Goal: Information Seeking & Learning: Find specific fact

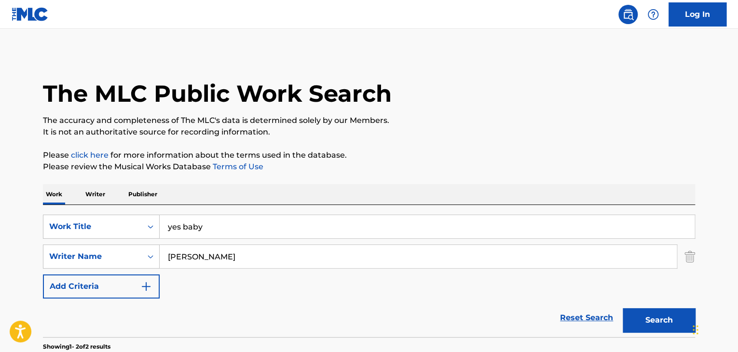
click at [201, 232] on input "yes baby" at bounding box center [427, 226] width 535 height 23
click at [202, 231] on input "yes baby" at bounding box center [427, 226] width 535 height 23
type input "y"
type input "PLAY BOY"
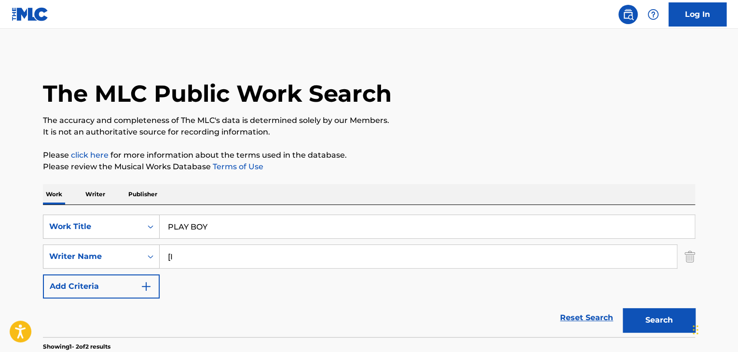
type input "["
click at [623, 308] on button "Search" at bounding box center [659, 320] width 72 height 24
click at [205, 259] on input "PIRRNO" at bounding box center [418, 256] width 517 height 23
type input "PIRRONI"
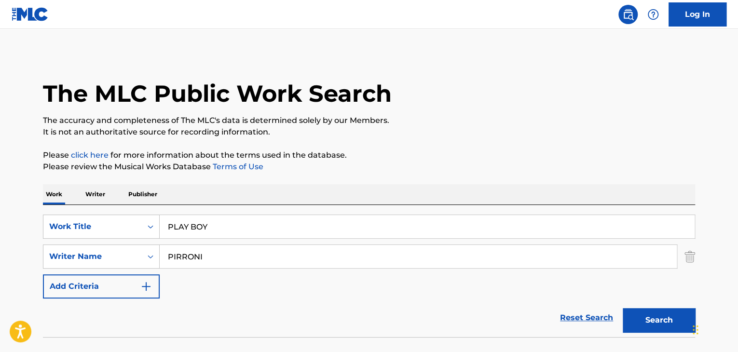
click at [623, 308] on button "Search" at bounding box center [659, 320] width 72 height 24
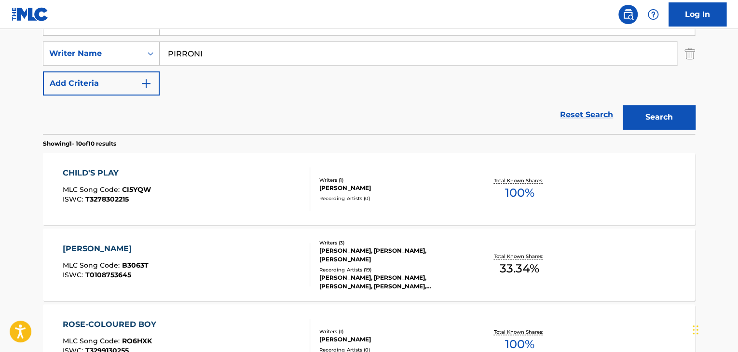
scroll to position [145, 0]
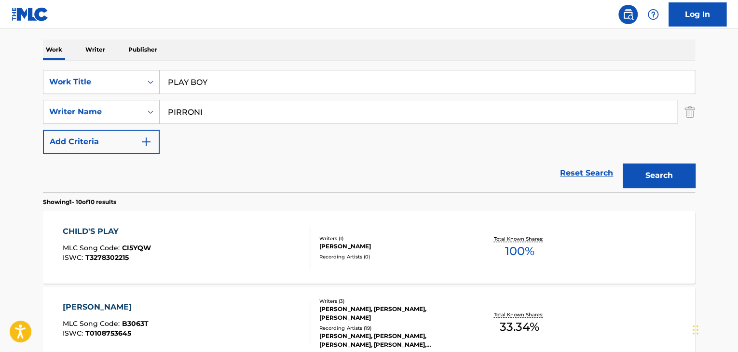
click at [189, 80] on input "PLAY BOY" at bounding box center [427, 81] width 535 height 23
type input "PLAYBOY"
click at [623, 164] on button "Search" at bounding box center [659, 176] width 72 height 24
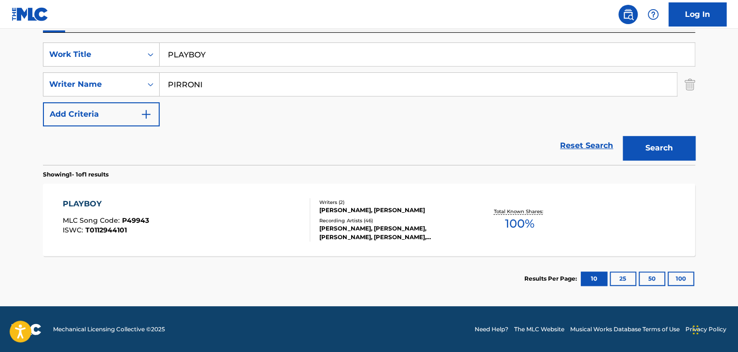
scroll to position [173, 0]
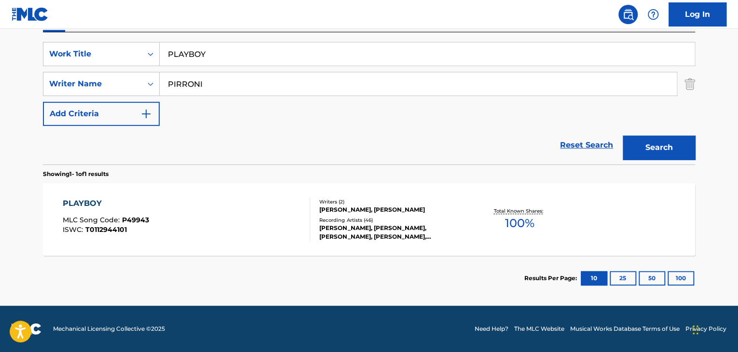
click at [238, 201] on div "PLAYBOY MLC Song Code : P49943 ISWC : T0112944101" at bounding box center [187, 219] width 248 height 43
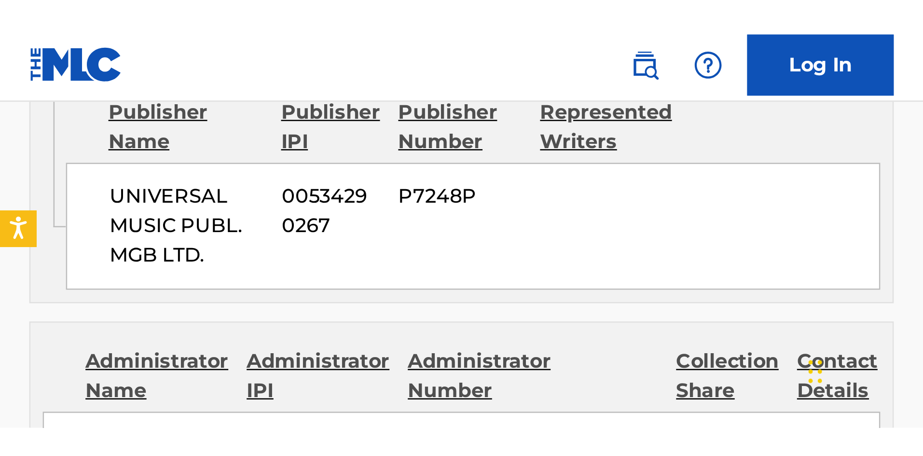
scroll to position [676, 0]
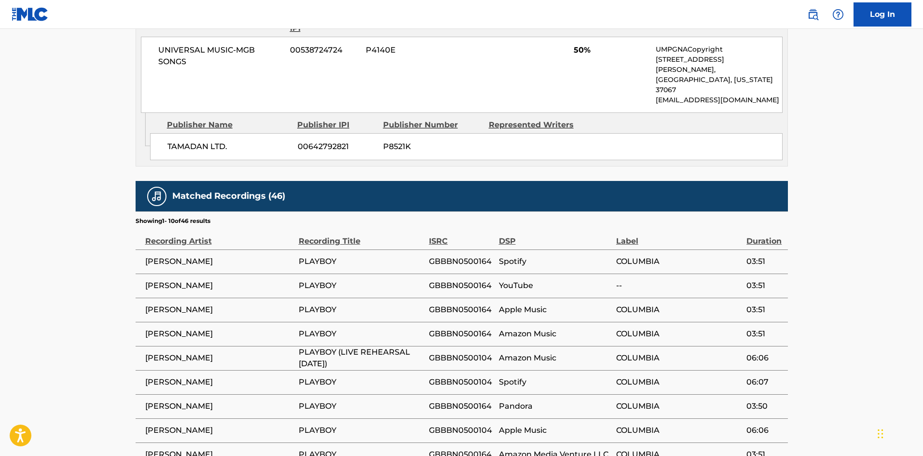
click at [435, 256] on span "GBBBN0500164" at bounding box center [461, 262] width 65 height 12
copy span "GBBBN0500164"
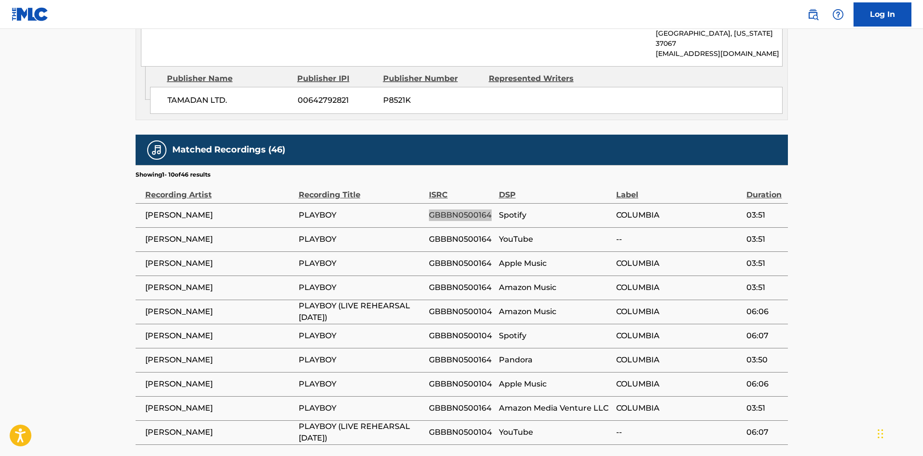
scroll to position [767, 0]
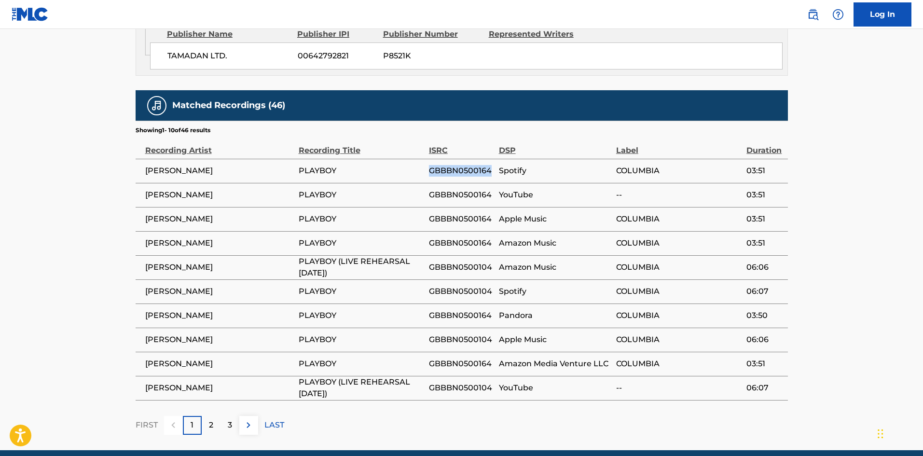
click at [465, 262] on span "GBBBN0500104" at bounding box center [461, 268] width 65 height 12
copy span "GBBBN0500104"
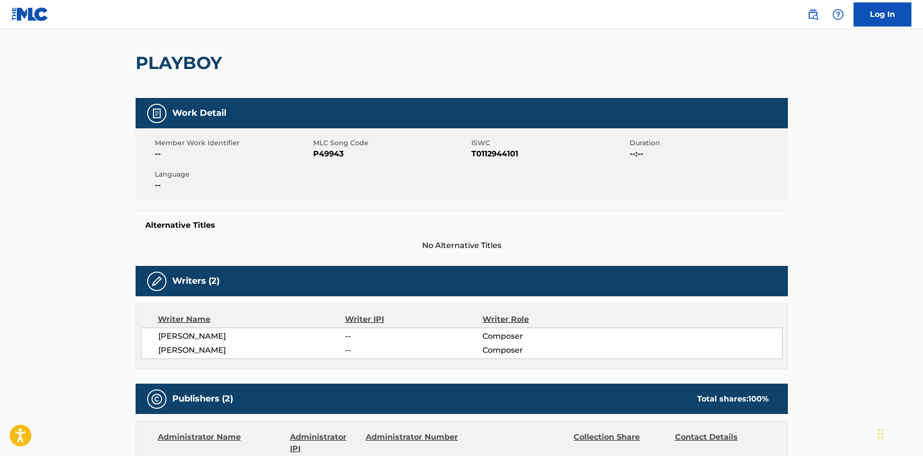
scroll to position [0, 0]
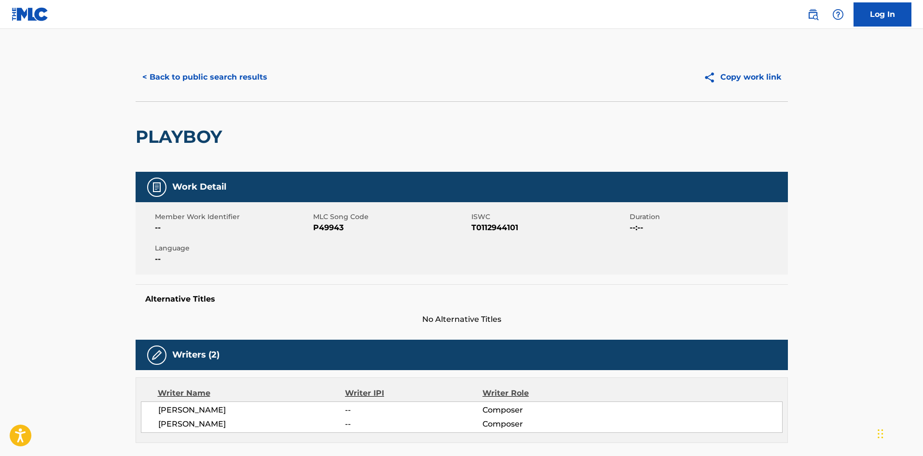
click at [500, 230] on span "T0112944101" at bounding box center [549, 228] width 156 height 12
copy span "T0112944101"
